Goal: Navigation & Orientation: Find specific page/section

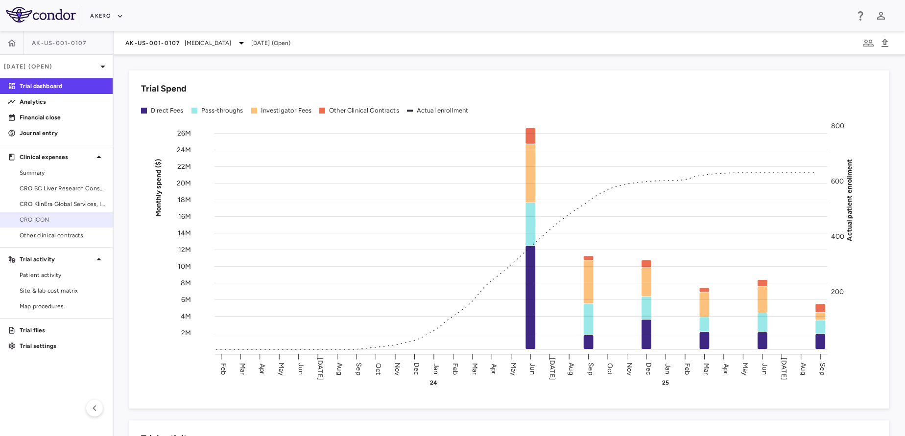
click at [39, 217] on span "CRO ICON" at bounding box center [62, 220] width 85 height 9
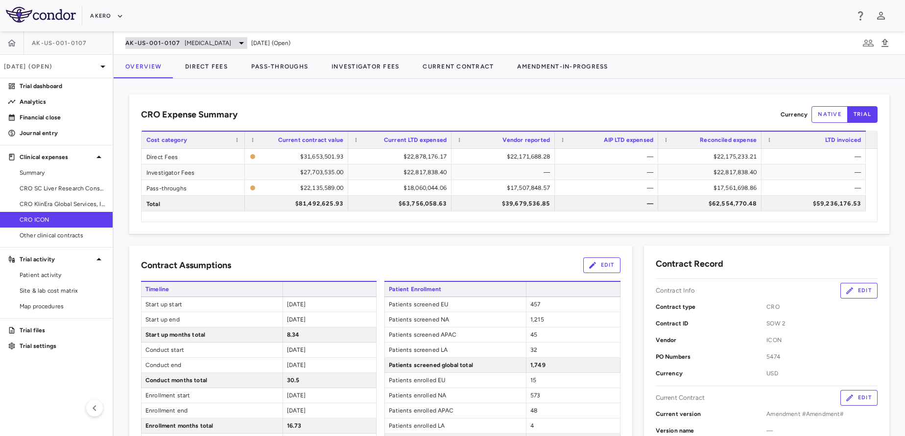
click at [142, 40] on span "AK-US-001-0107" at bounding box center [152, 43] width 55 height 8
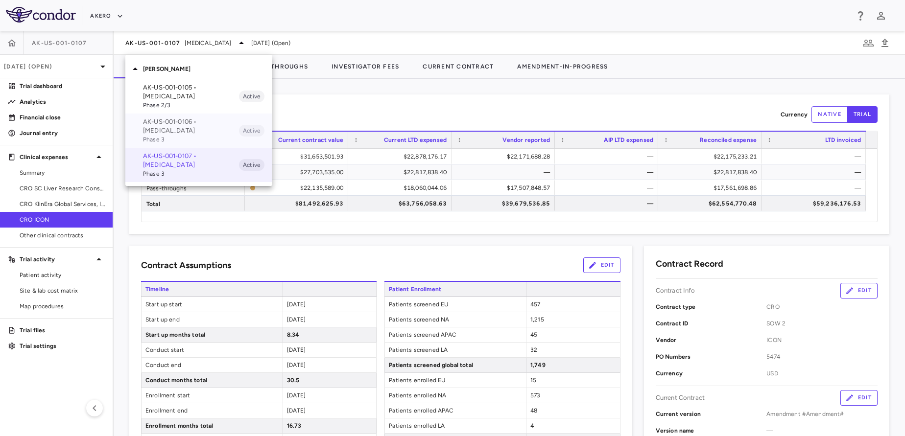
click at [168, 133] on p "AK-US-001-0106 • [MEDICAL_DATA]" at bounding box center [191, 127] width 96 height 18
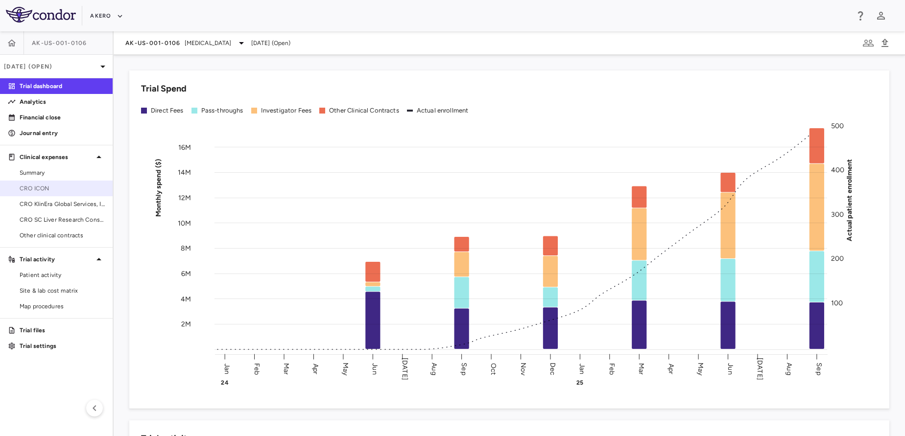
click at [62, 187] on span "CRO ICON" at bounding box center [62, 188] width 85 height 9
